Goal: Transaction & Acquisition: Obtain resource

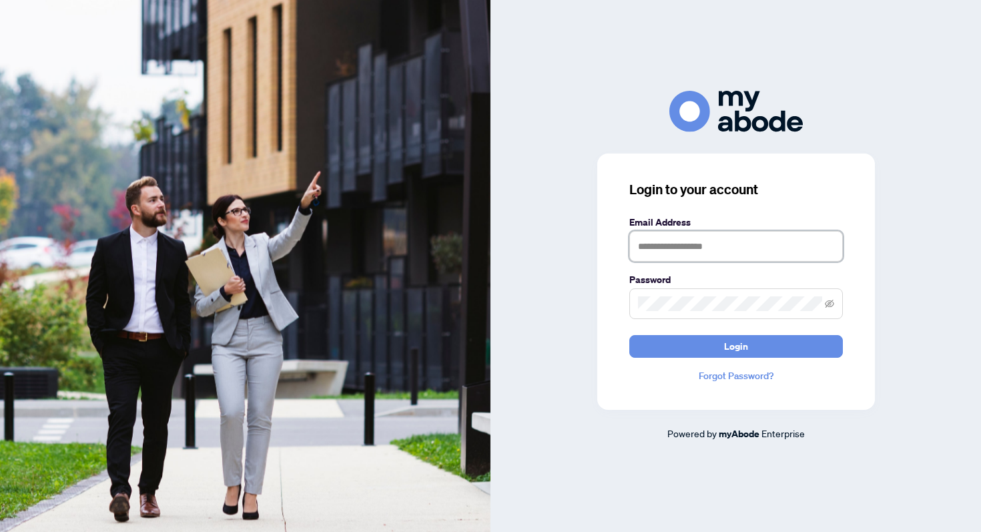
click at [659, 254] on input "text" at bounding box center [736, 246] width 214 height 31
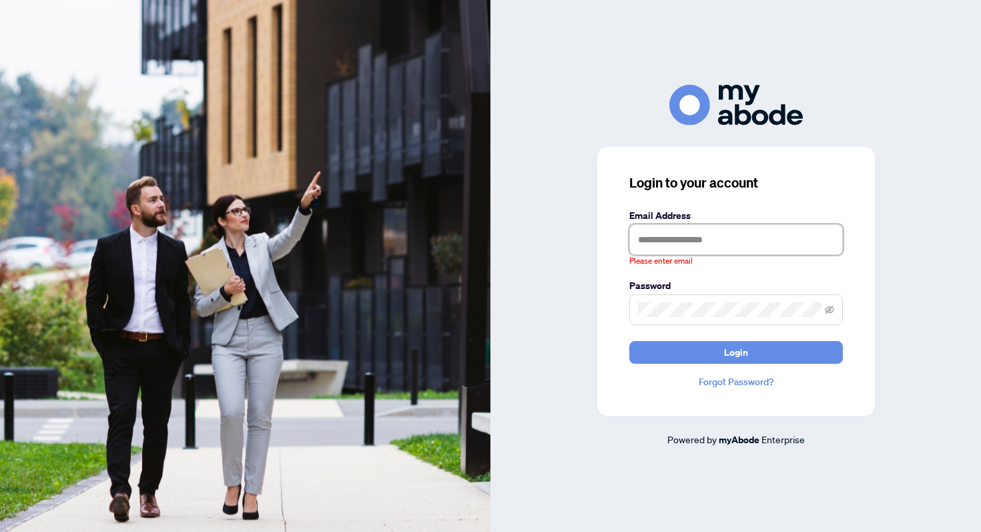
type input "**********"
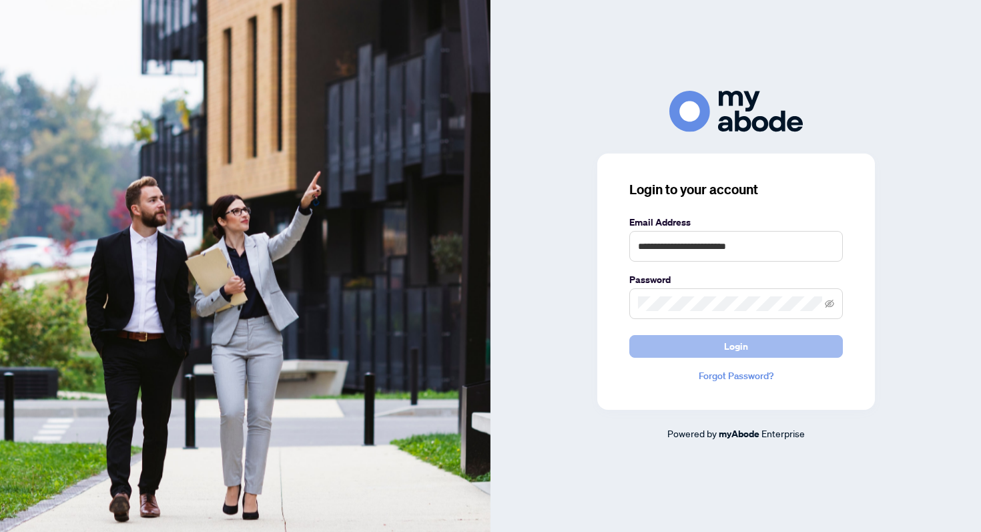
click at [715, 336] on button "Login" at bounding box center [736, 346] width 214 height 23
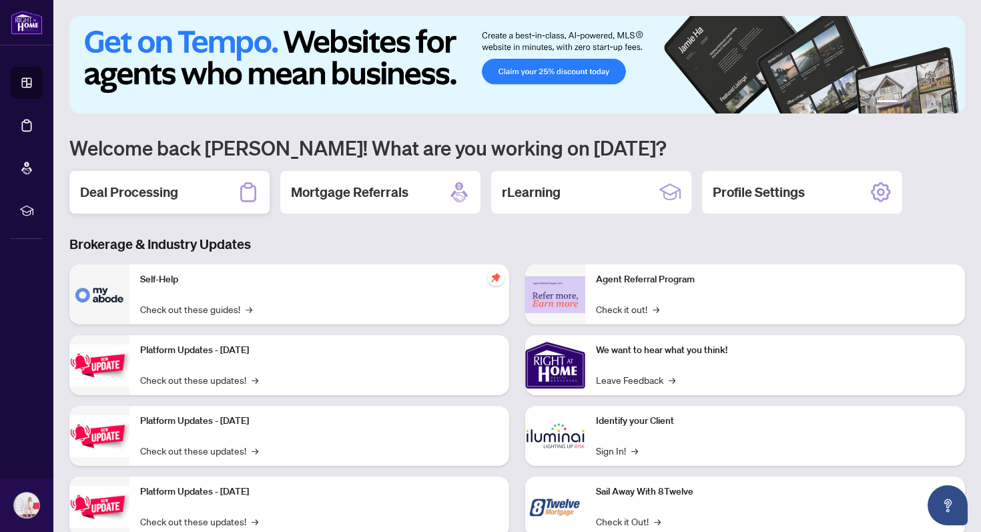
click at [208, 198] on div "Deal Processing" at bounding box center [169, 192] width 200 height 43
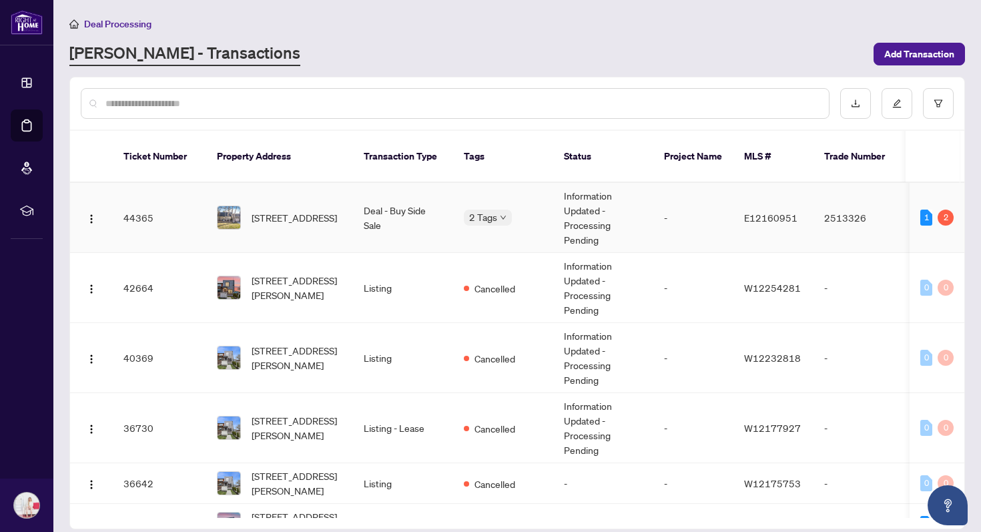
click at [239, 206] on img at bounding box center [229, 217] width 23 height 23
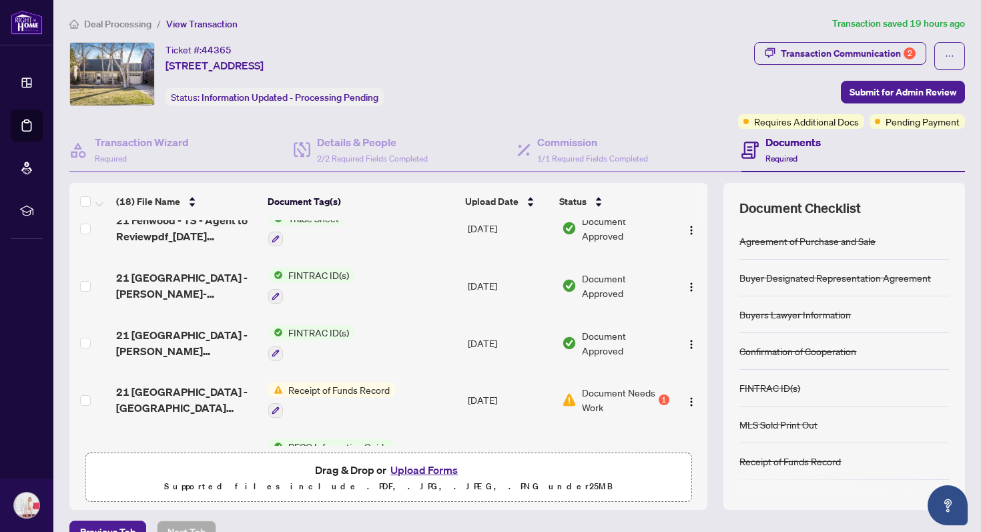
scroll to position [190, 0]
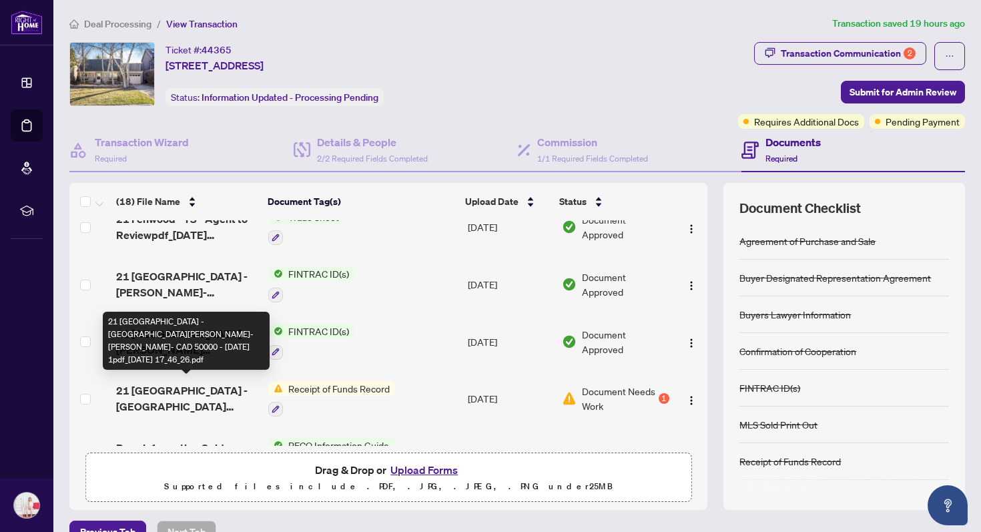
click at [229, 394] on span "21 Fenwood Heights - LUSIA MEI-YIN LUK- CAD 50000 - 2025-07-17 1pdf_2025-08-22 …" at bounding box center [186, 398] width 141 height 32
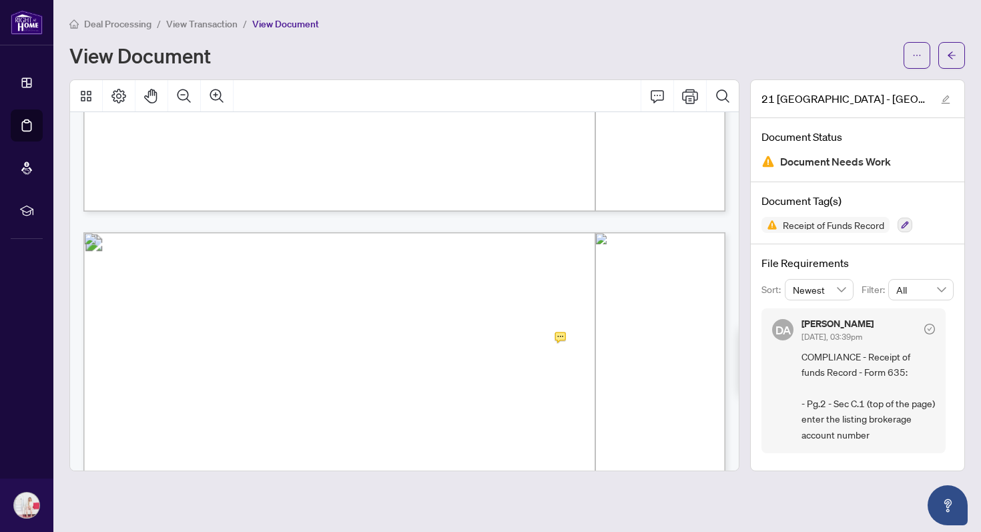
scroll to position [749, 0]
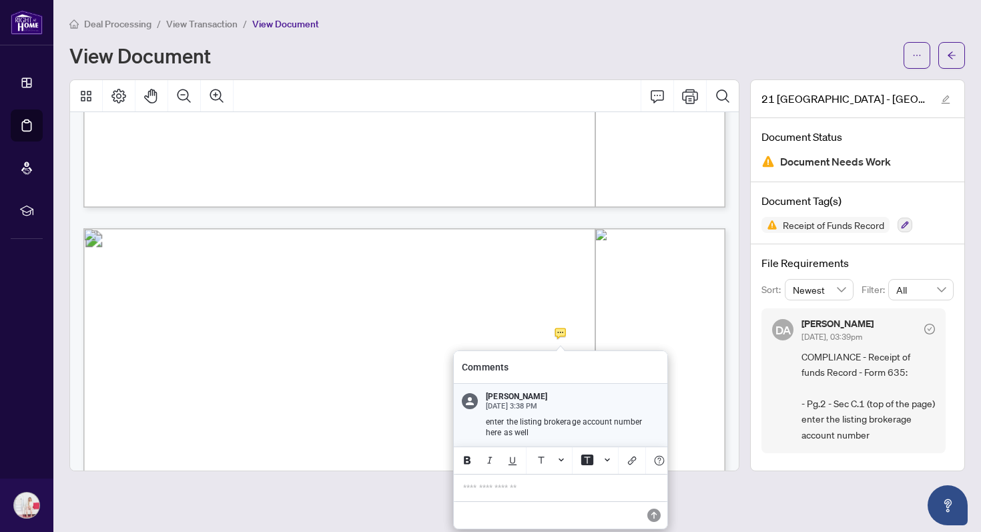
click at [492, 490] on p "**********" at bounding box center [560, 487] width 195 height 11
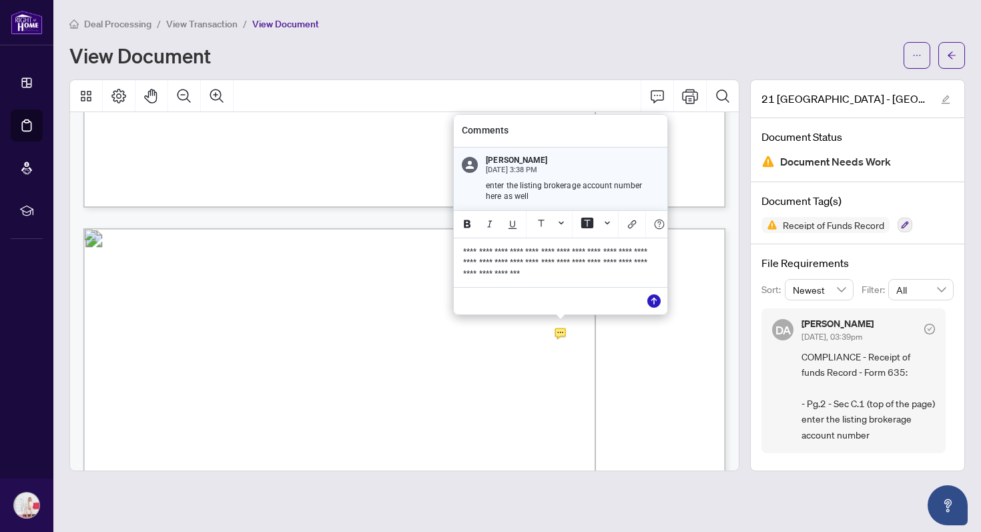
click at [655, 304] on icon "Save" at bounding box center [653, 300] width 13 height 13
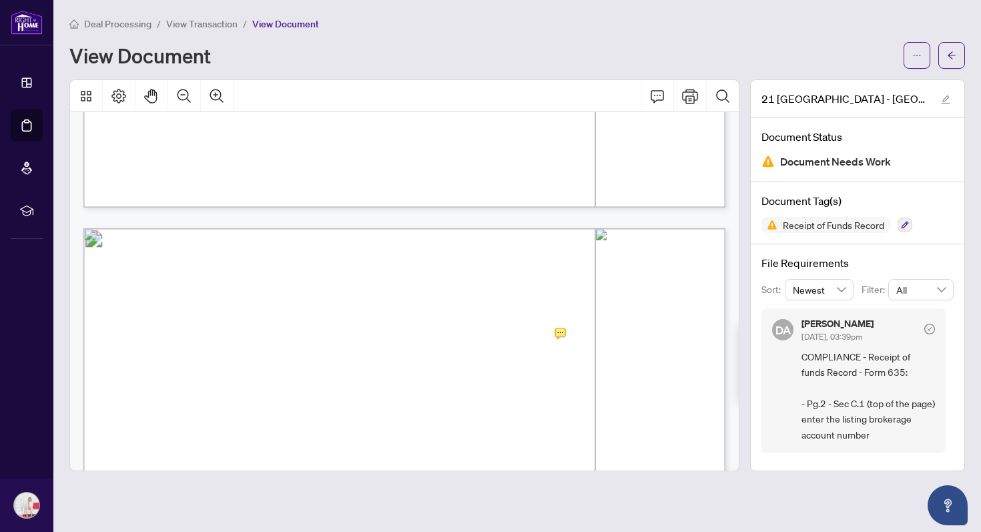
click at [953, 55] on icon "arrow-left" at bounding box center [951, 55] width 9 height 9
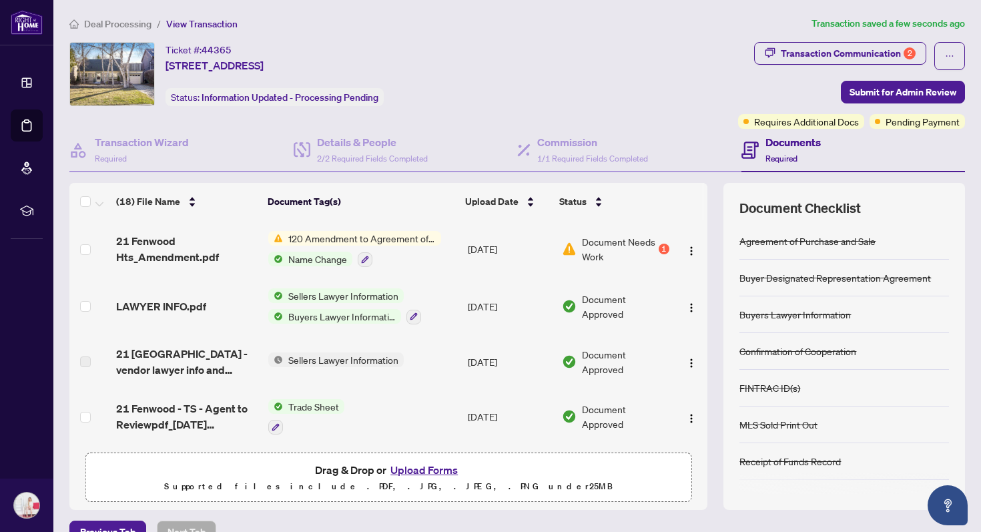
click at [400, 246] on div "120 Amendment to Agreement of Purchase and Sale Name Change" at bounding box center [354, 249] width 173 height 36
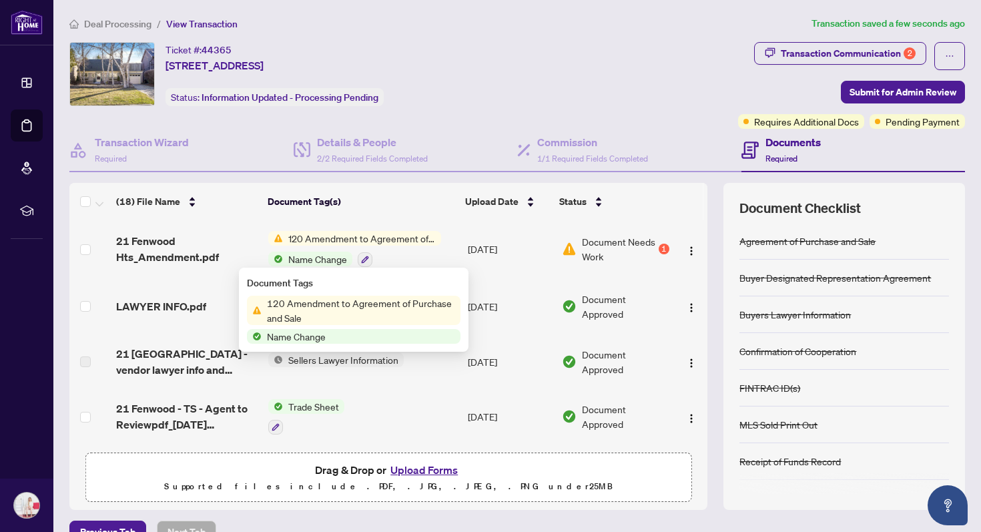
click at [323, 246] on div "120 Amendment to Agreement of Purchase and Sale Name Change" at bounding box center [354, 249] width 173 height 36
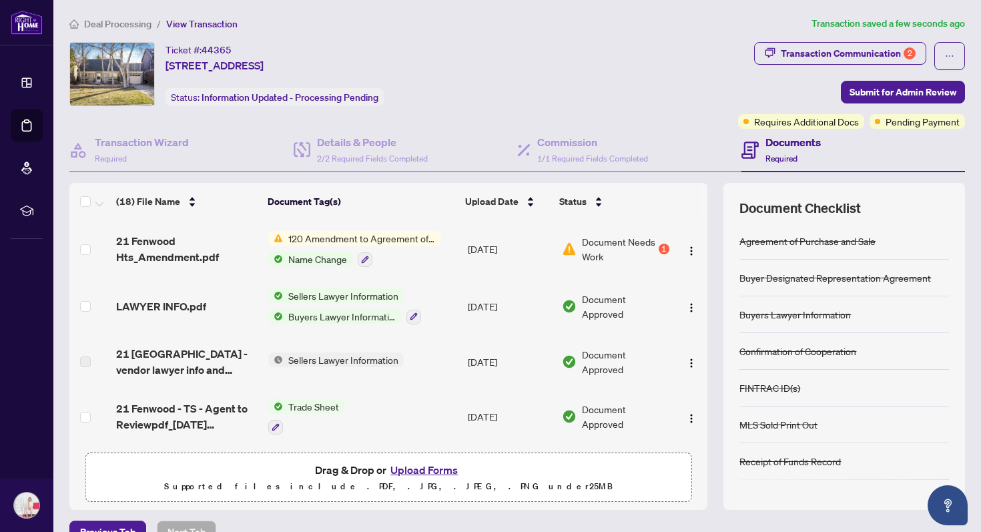
click at [367, 242] on span "120 Amendment to Agreement of Purchase and Sale" at bounding box center [362, 238] width 158 height 15
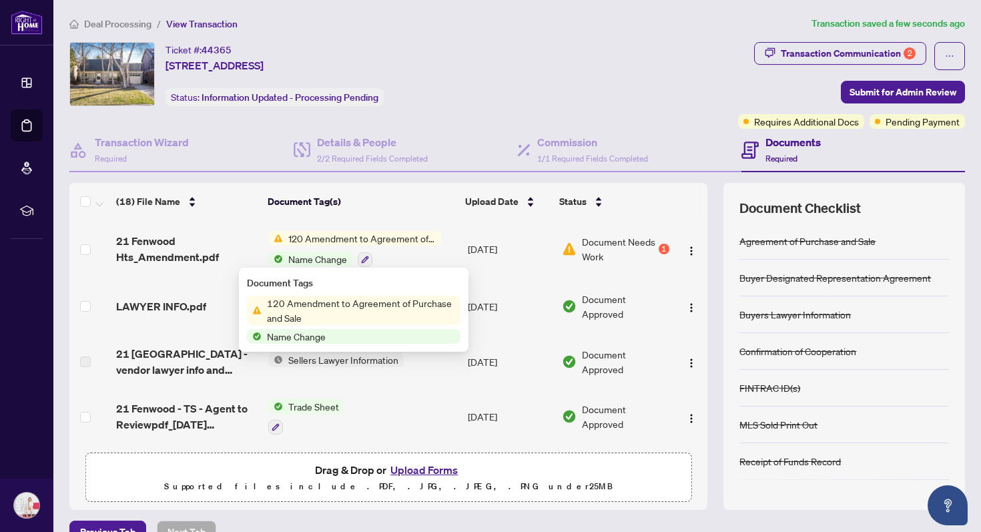
click at [414, 307] on span "120 Amendment to Agreement of Purchase and Sale" at bounding box center [361, 310] width 199 height 29
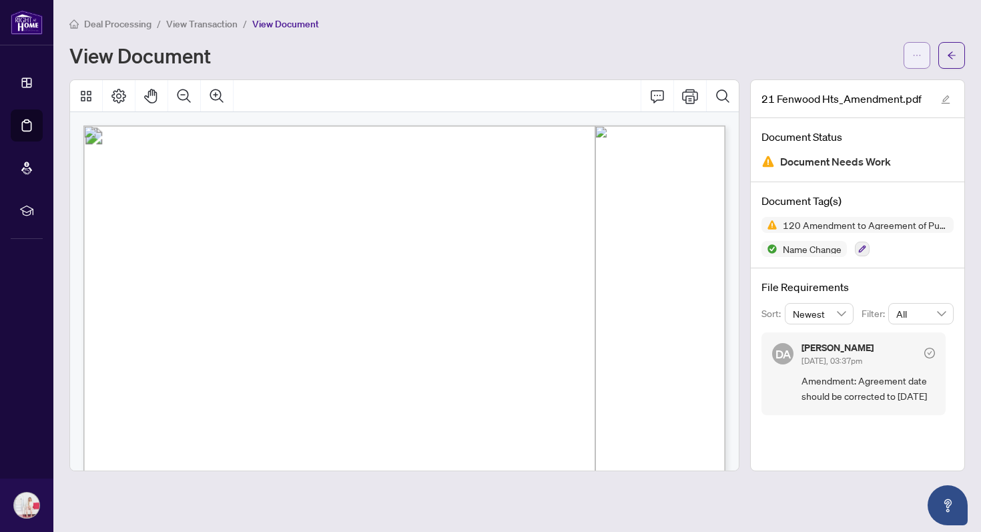
click at [921, 61] on span "button" at bounding box center [916, 55] width 9 height 21
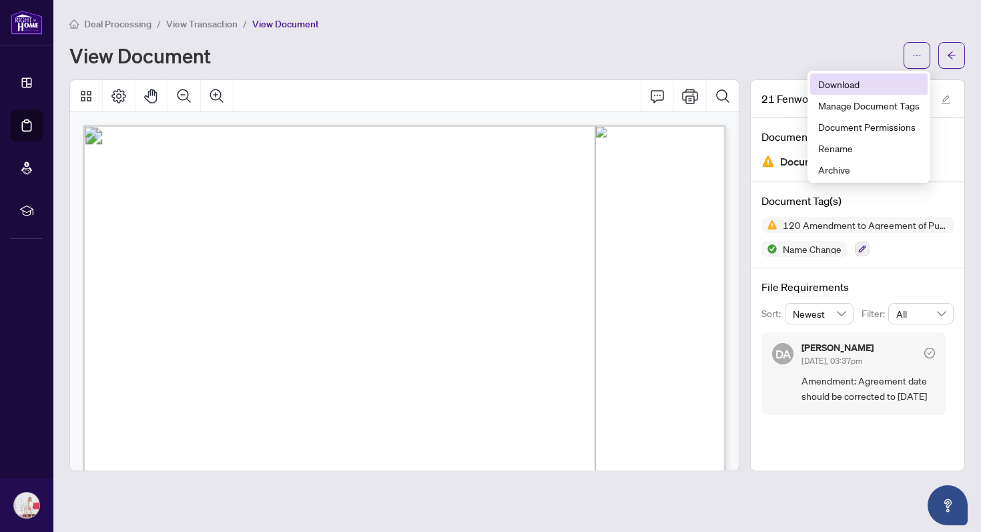
click at [895, 91] on span "Download" at bounding box center [868, 84] width 101 height 15
